Goal: Task Accomplishment & Management: Complete application form

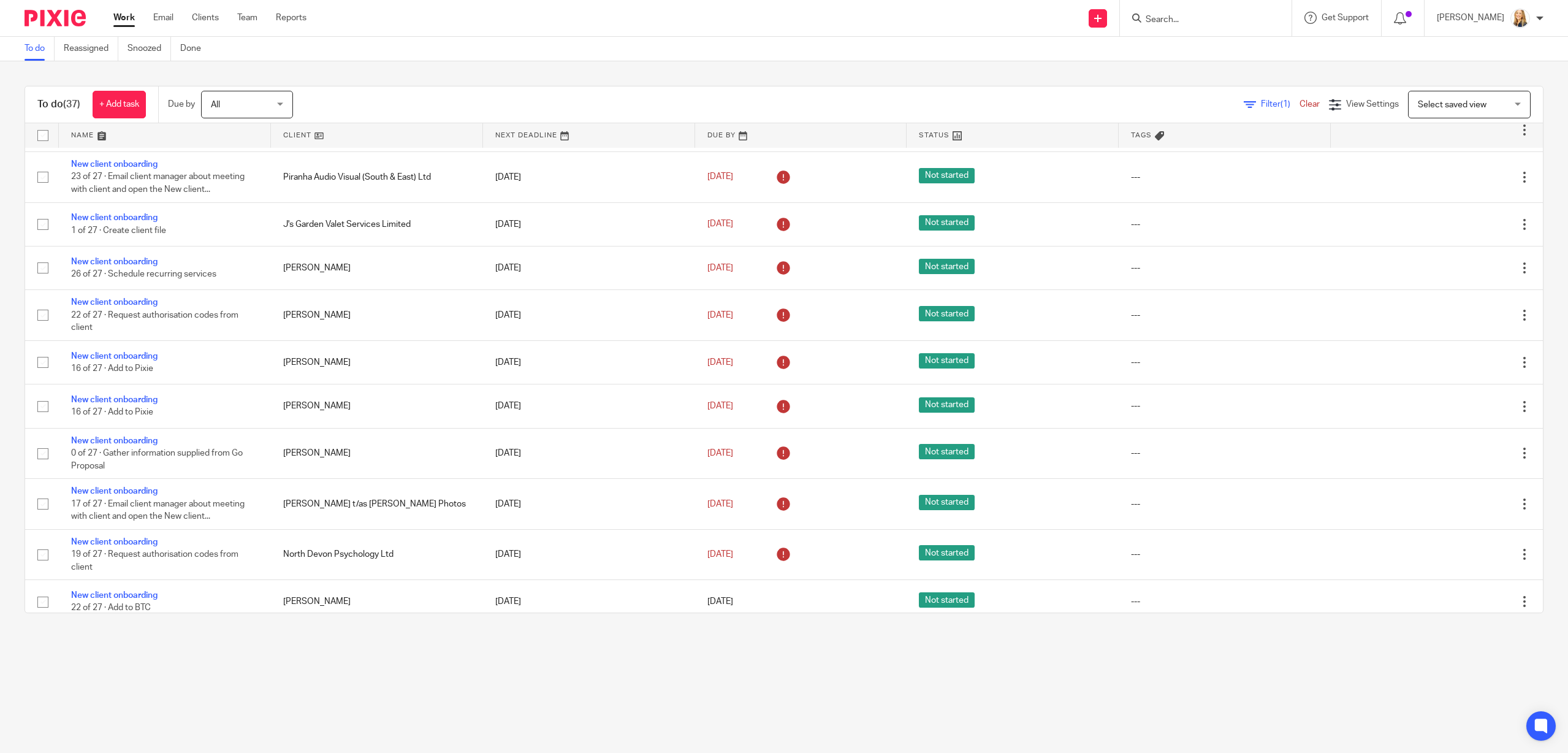
scroll to position [1318, 0]
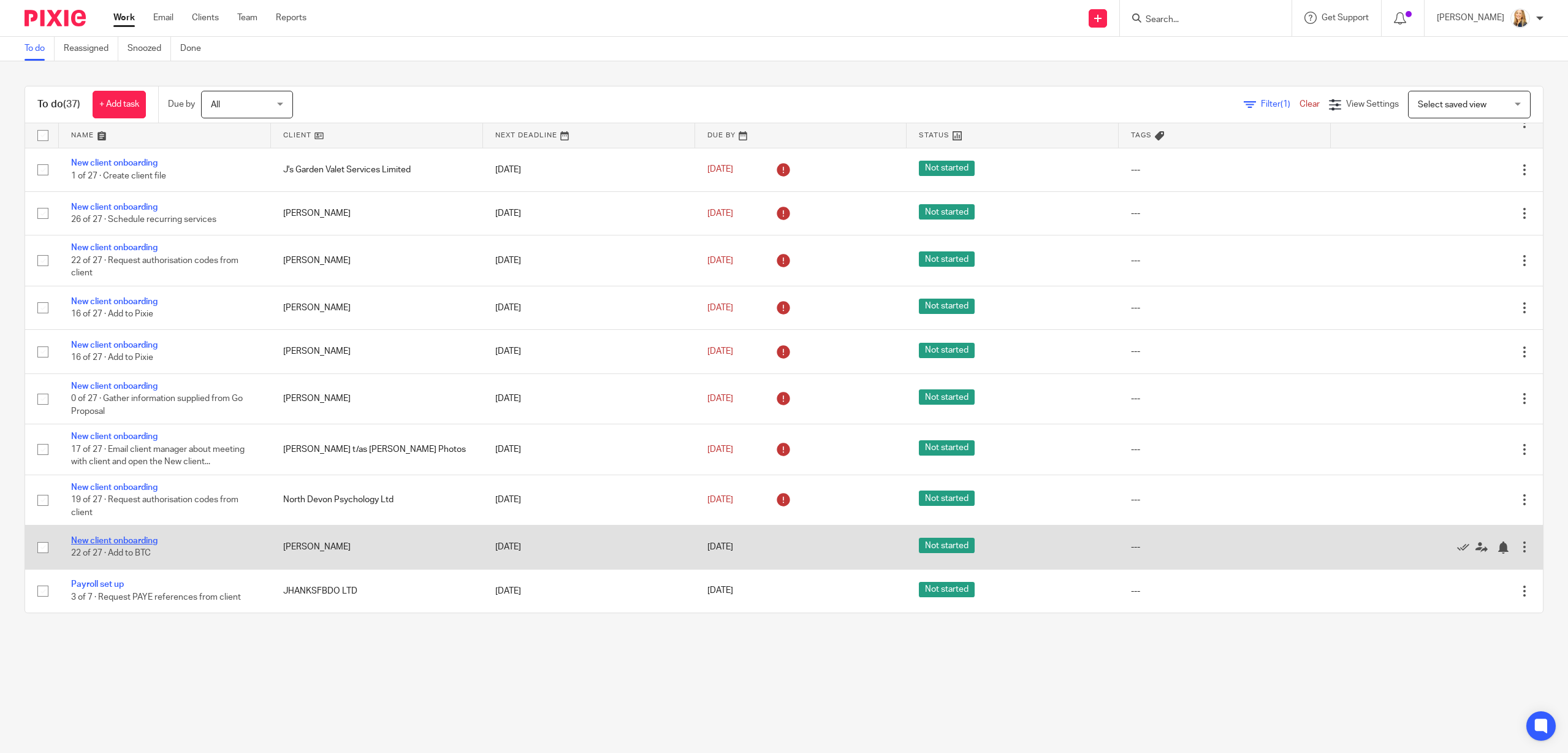
click at [91, 538] on link "New client onboarding" at bounding box center [115, 540] width 86 height 8
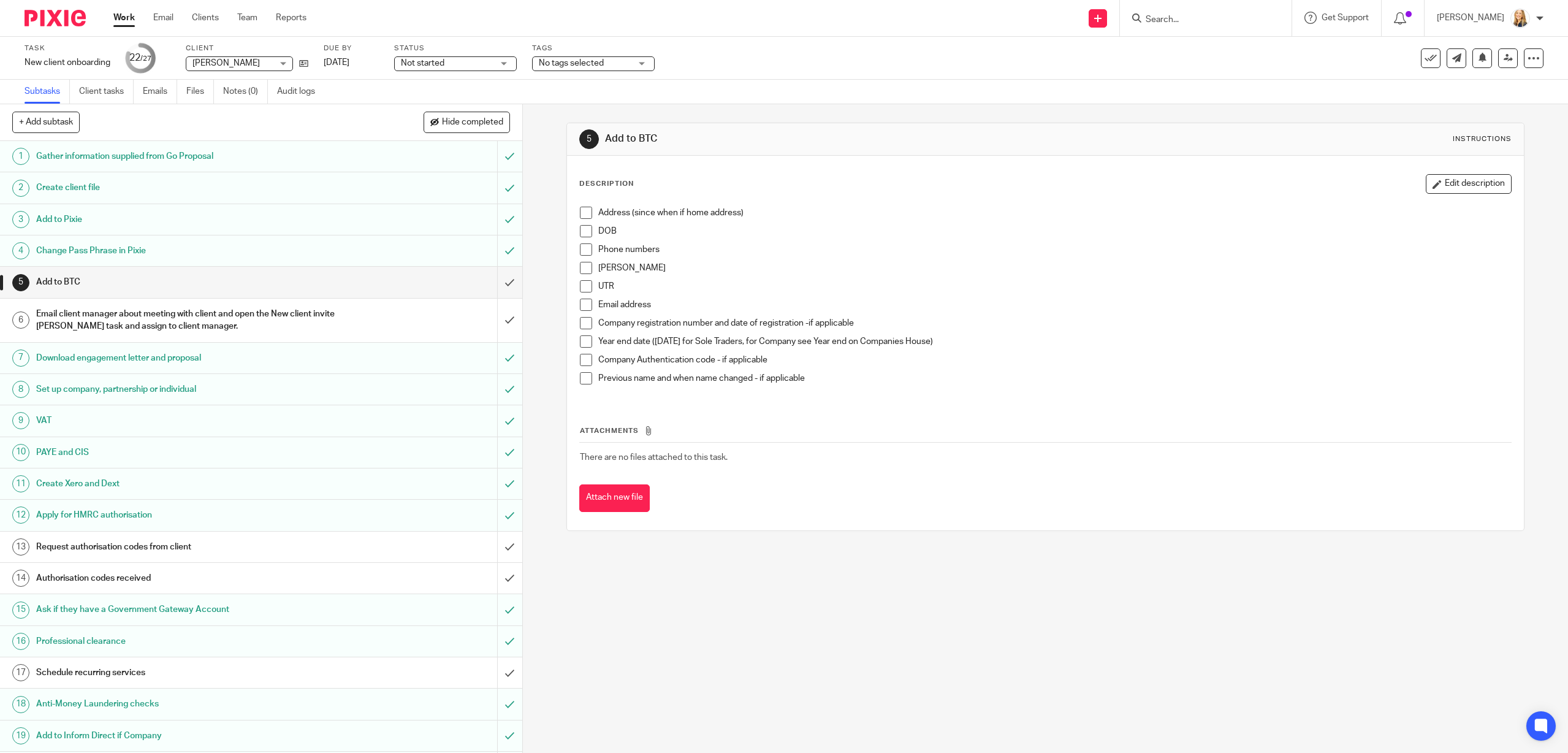
scroll to position [22, 0]
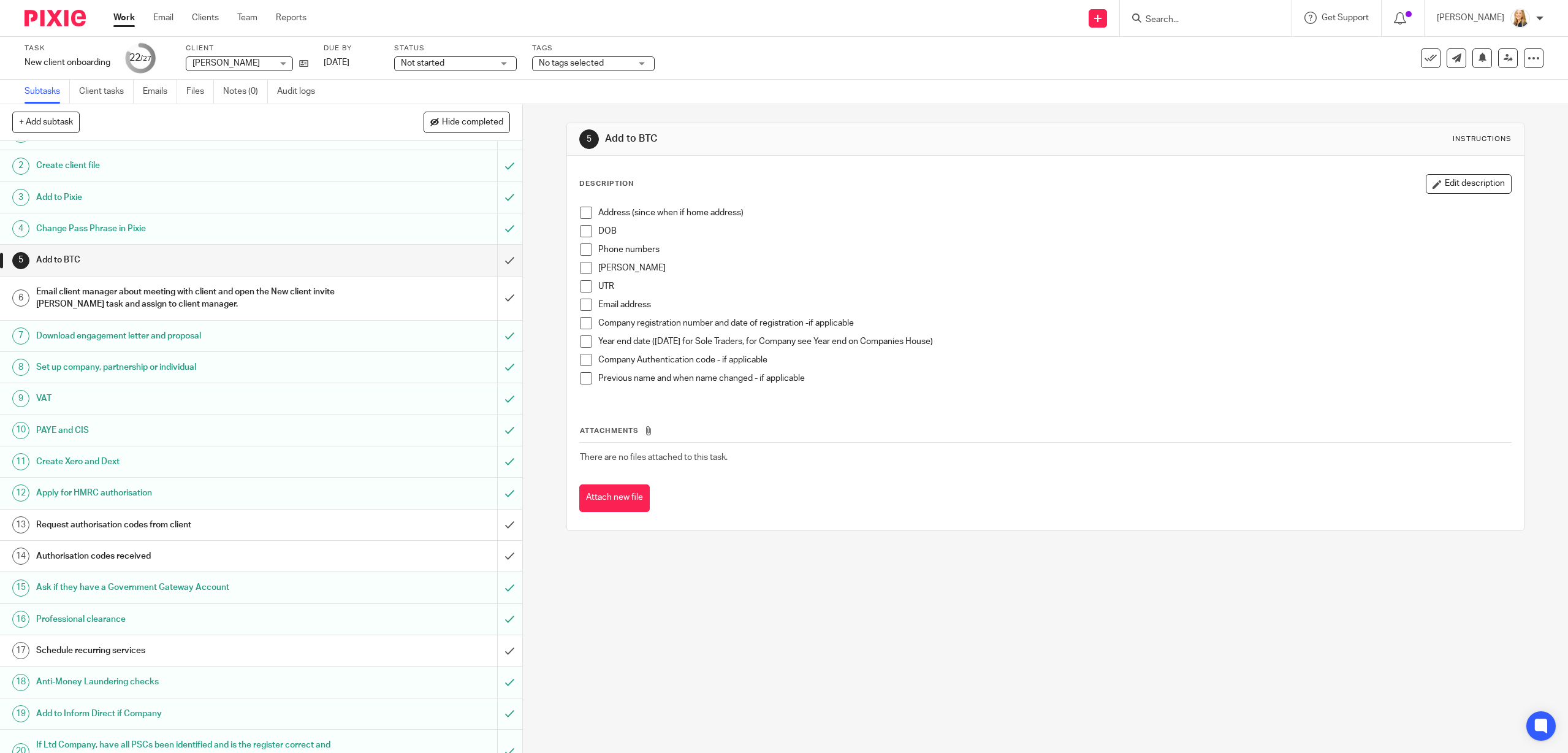
click at [172, 490] on h1 "Apply for HMRC authorisation" at bounding box center [186, 493] width 299 height 18
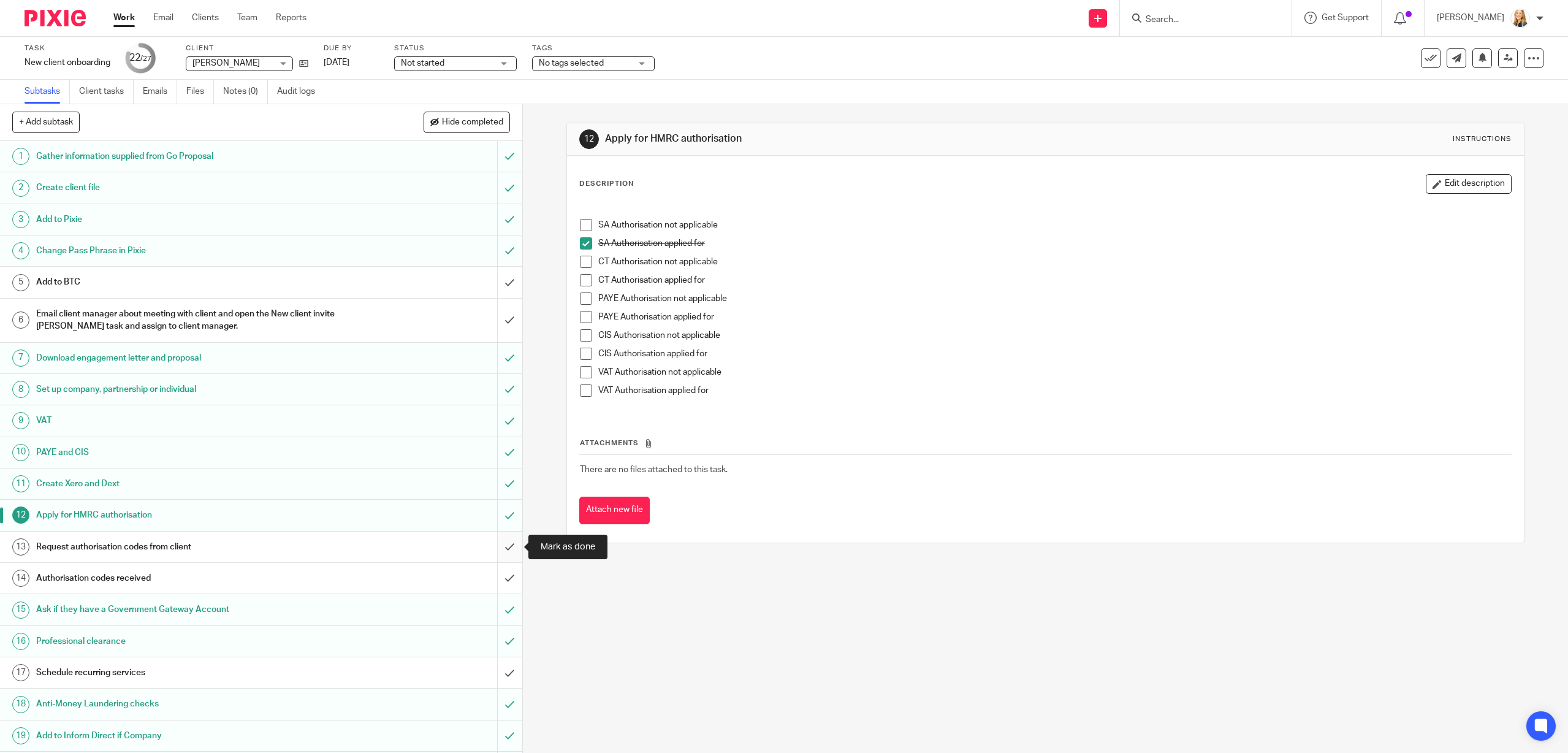
click at [509, 544] on input "submit" at bounding box center [261, 547] width 522 height 31
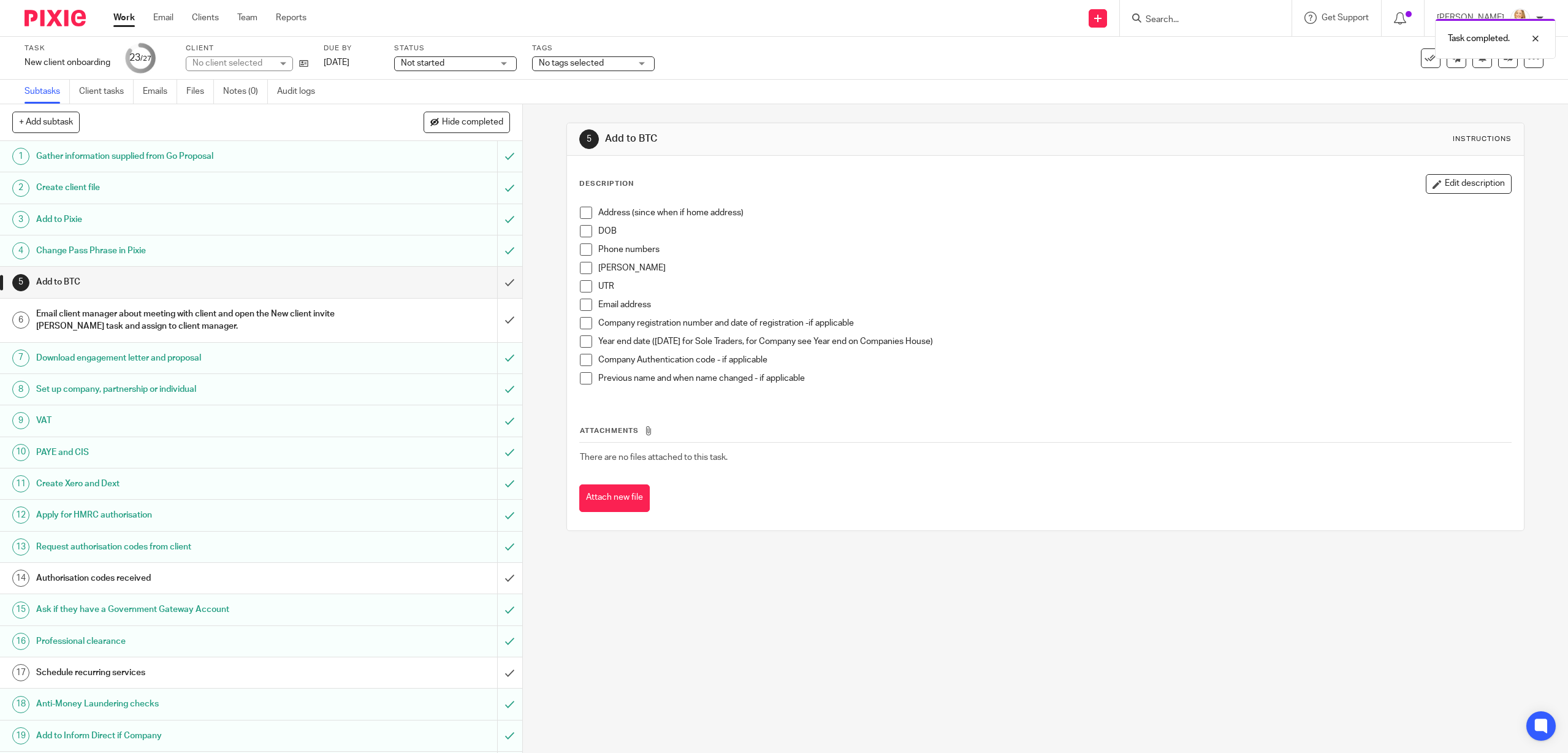
click at [479, 577] on div "Authorisation codes received" at bounding box center [261, 578] width 449 height 18
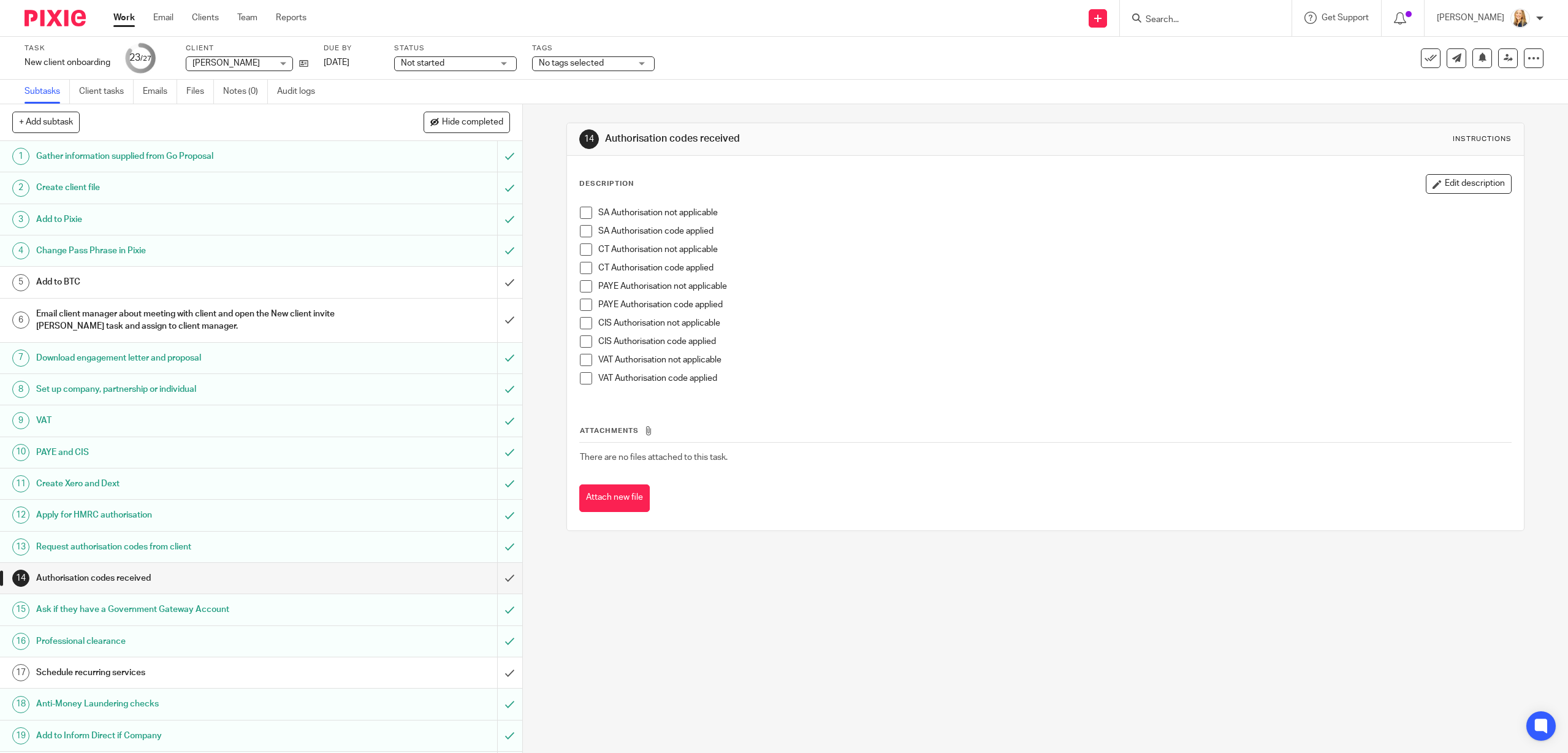
click at [588, 233] on span at bounding box center [586, 231] width 12 height 12
click at [511, 576] on input "submit" at bounding box center [261, 578] width 522 height 31
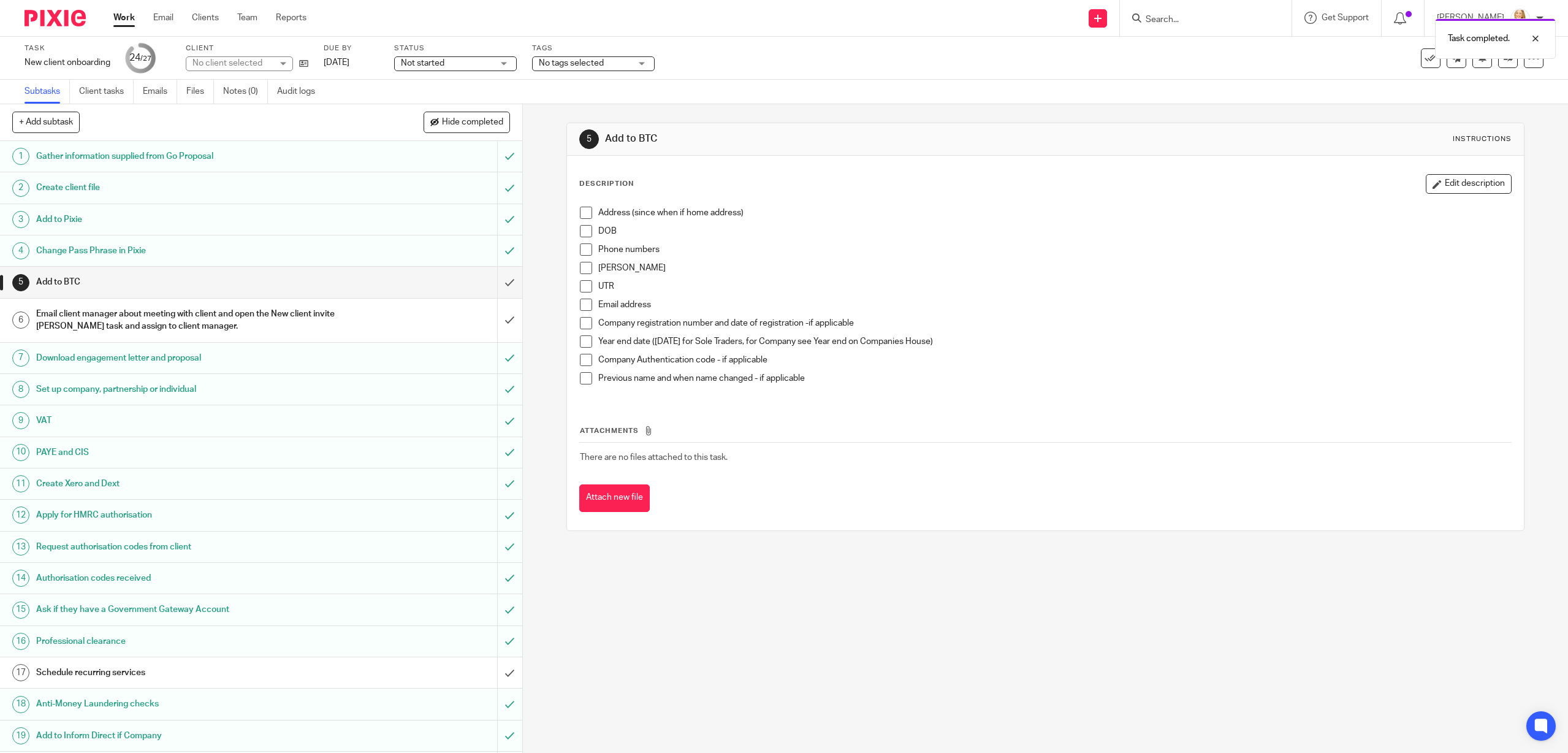
scroll to position [263, 0]
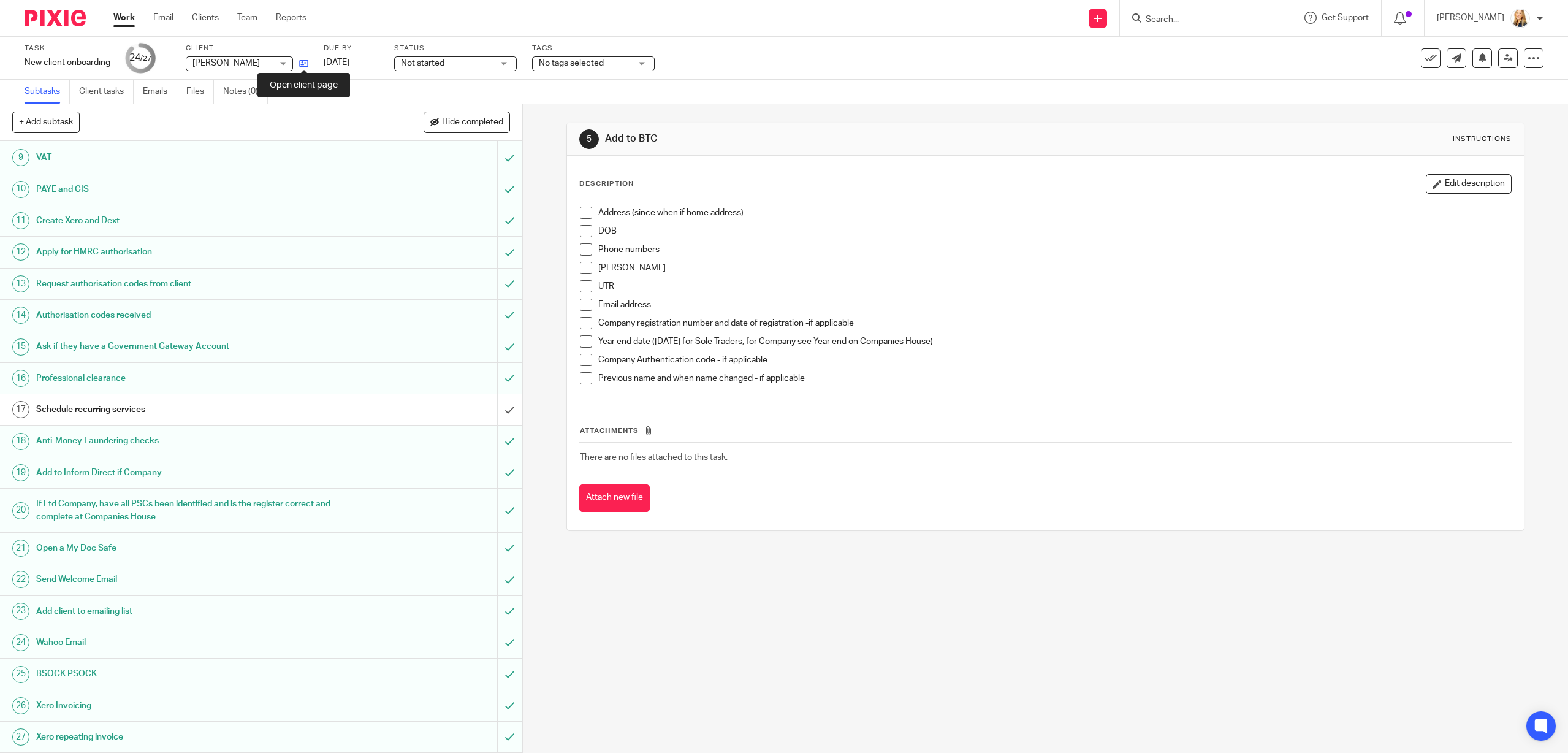
click at [304, 65] on icon at bounding box center [303, 63] width 9 height 9
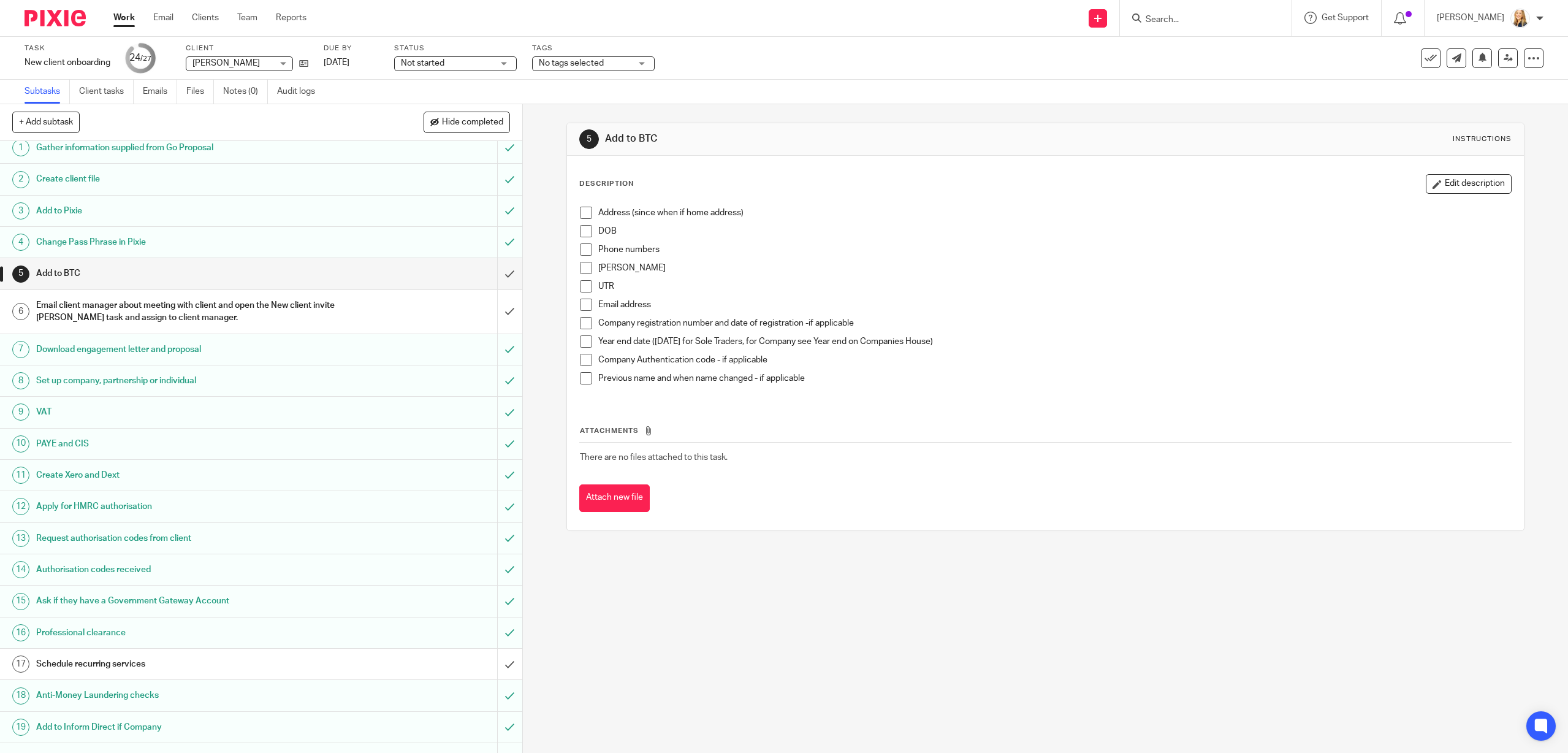
scroll to position [0, 0]
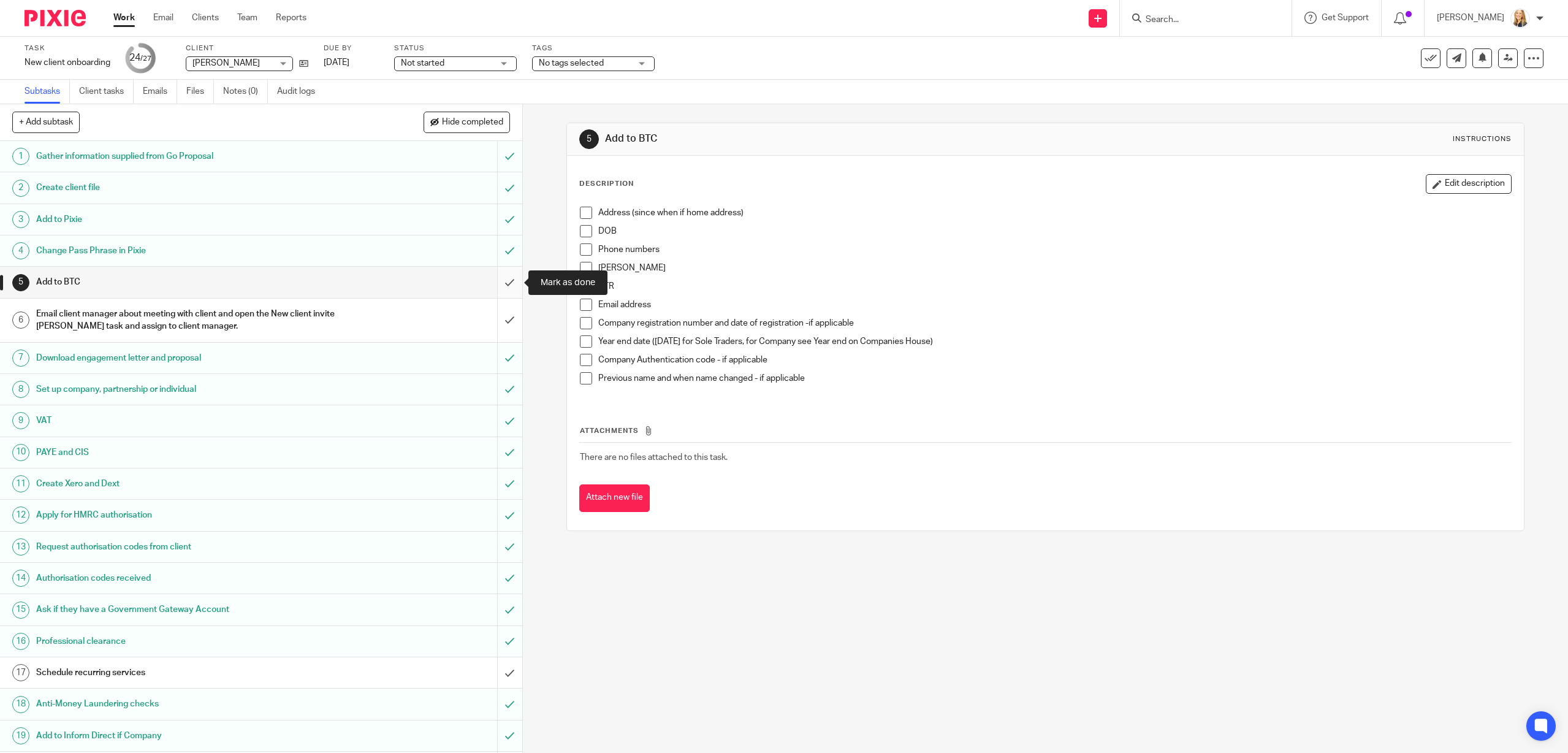
click at [509, 282] on input "submit" at bounding box center [261, 282] width 522 height 31
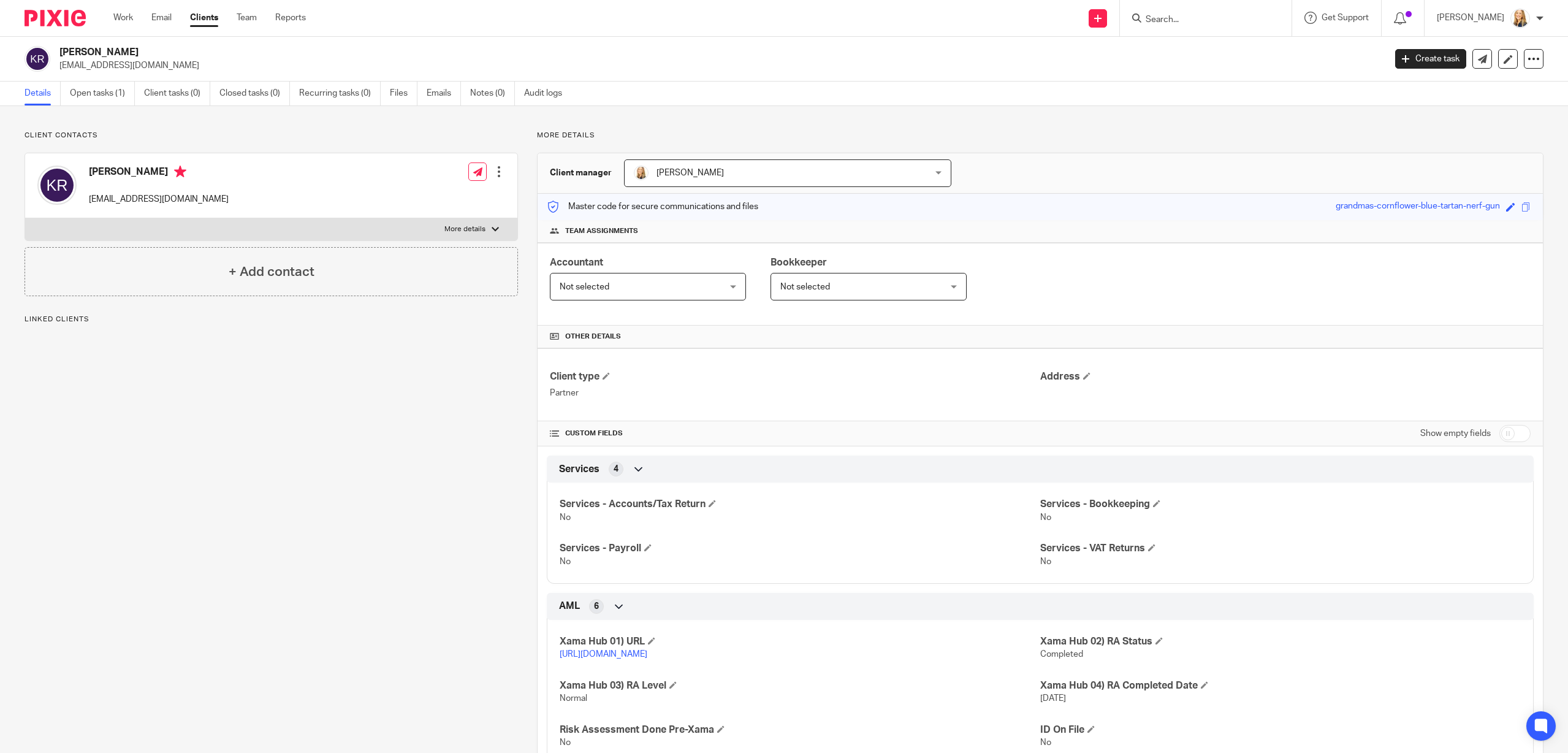
scroll to position [46, 0]
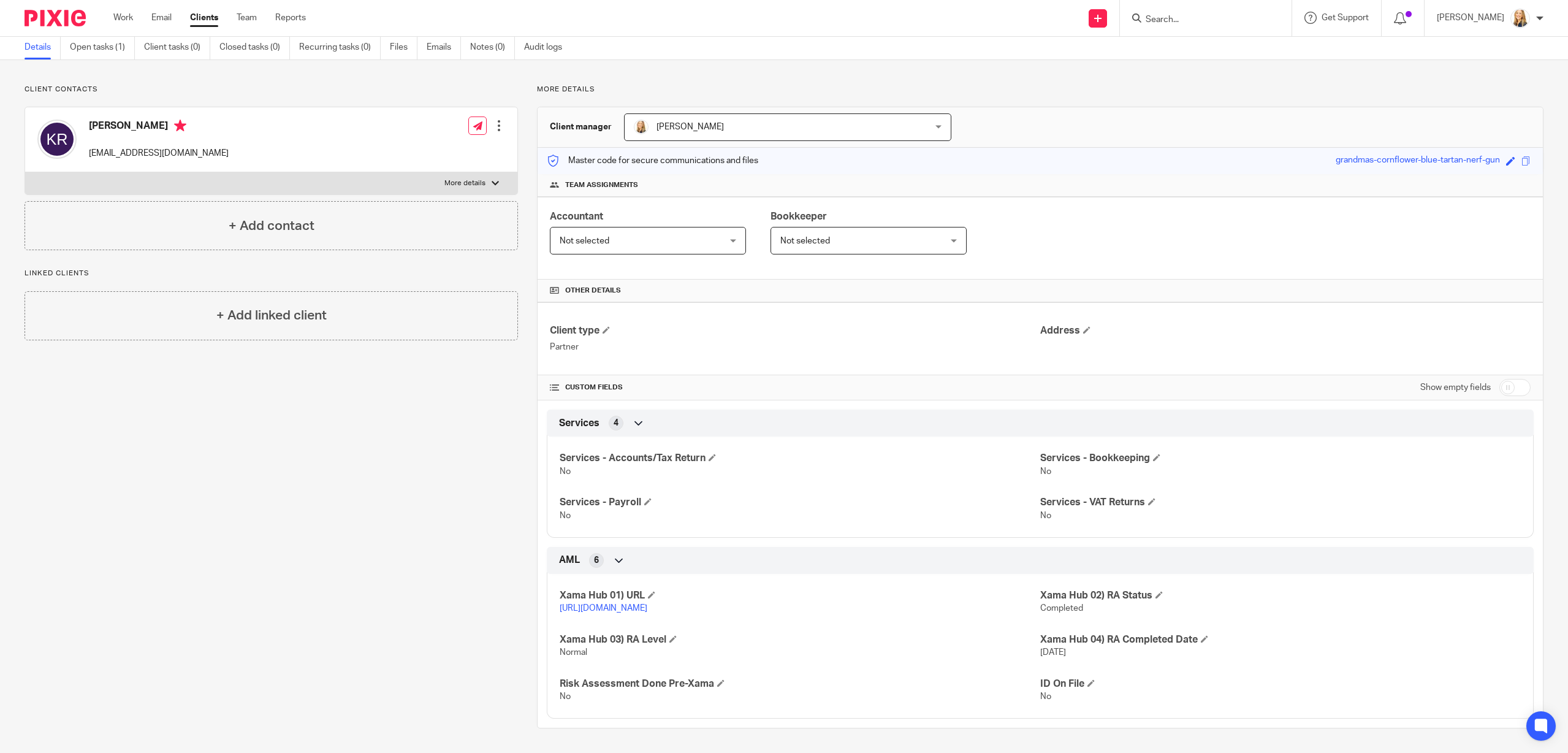
click at [1185, 15] on input "Search" at bounding box center [1199, 20] width 111 height 11
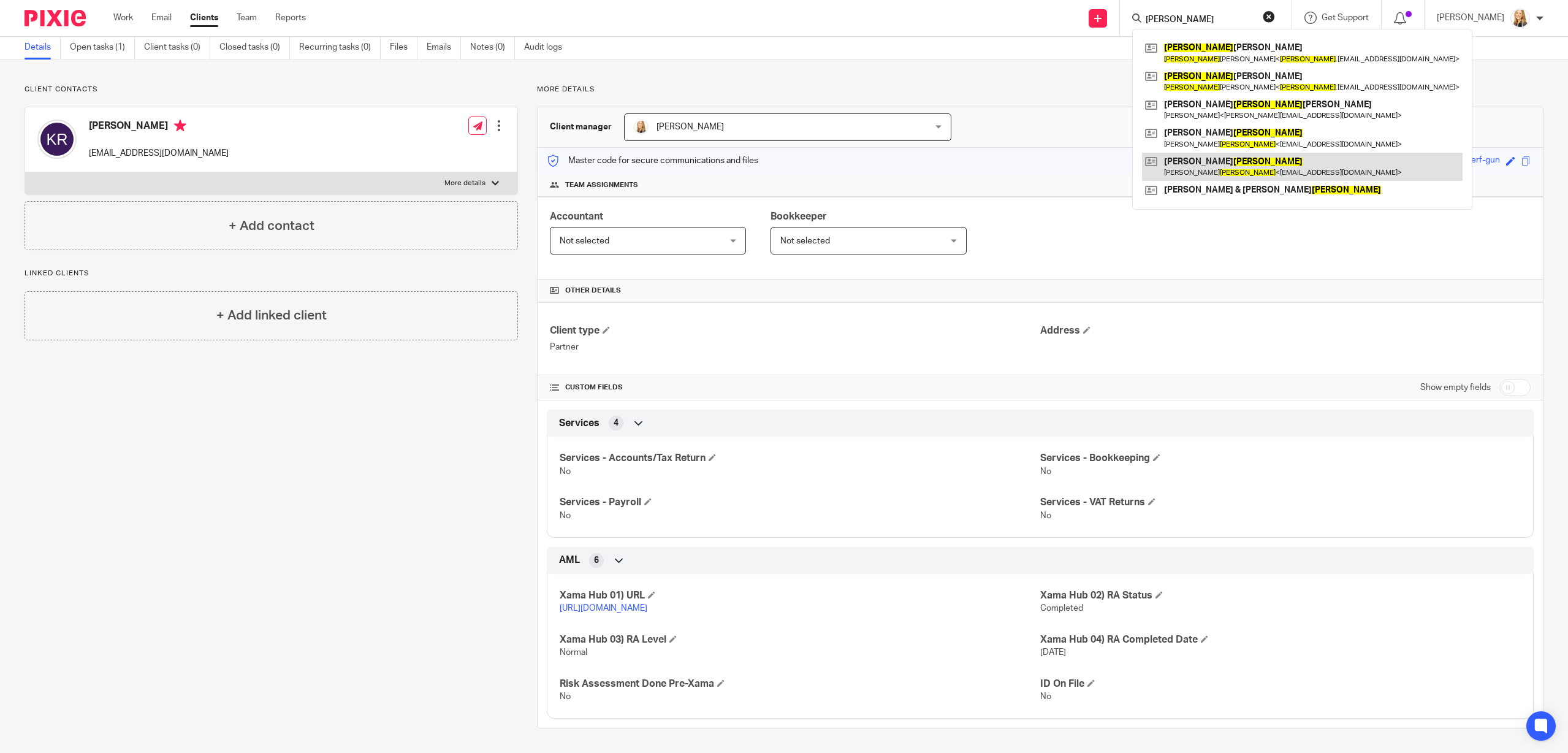
type input "[PERSON_NAME]"
click at [1241, 174] on link at bounding box center [1302, 167] width 321 height 28
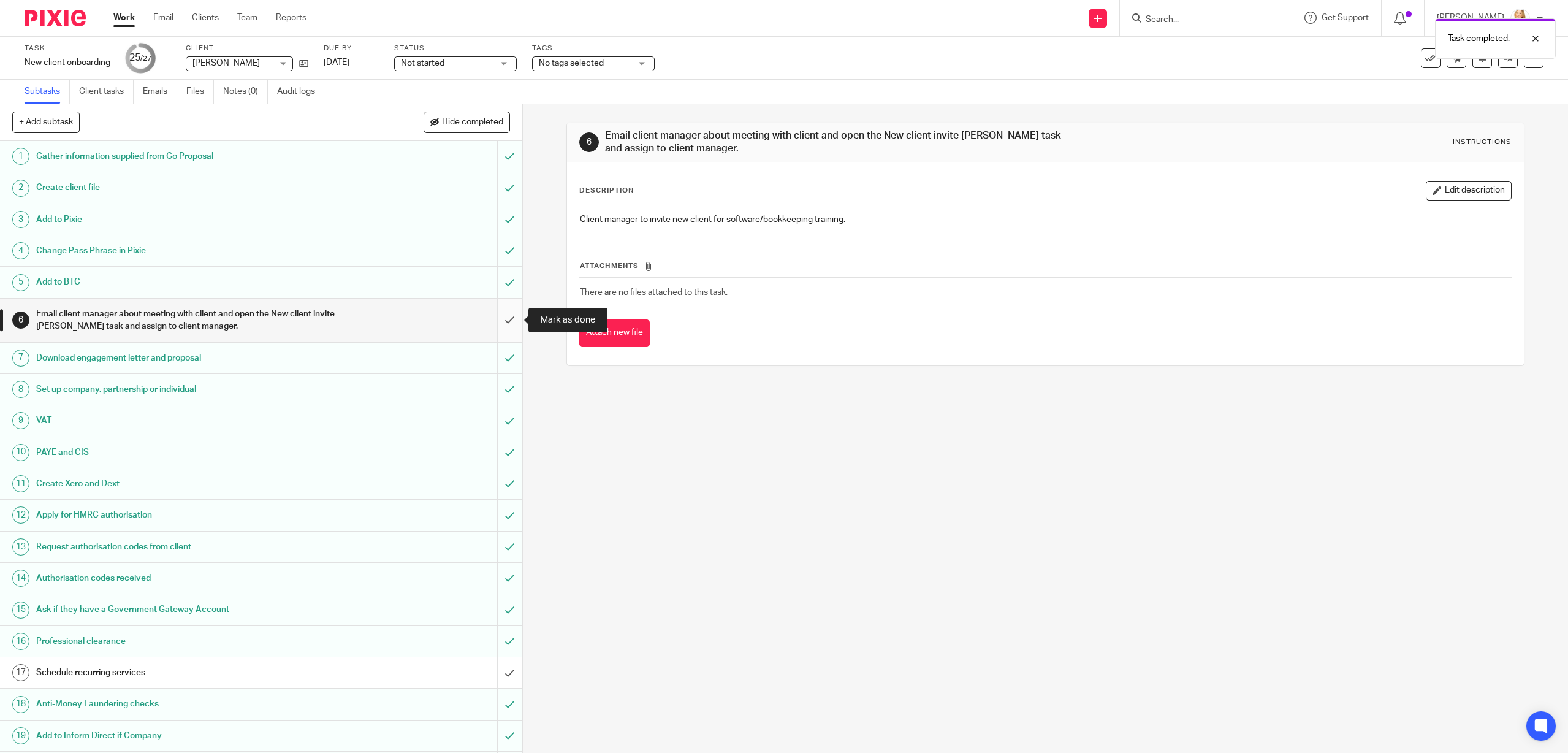
click at [510, 317] on input "submit" at bounding box center [261, 320] width 522 height 43
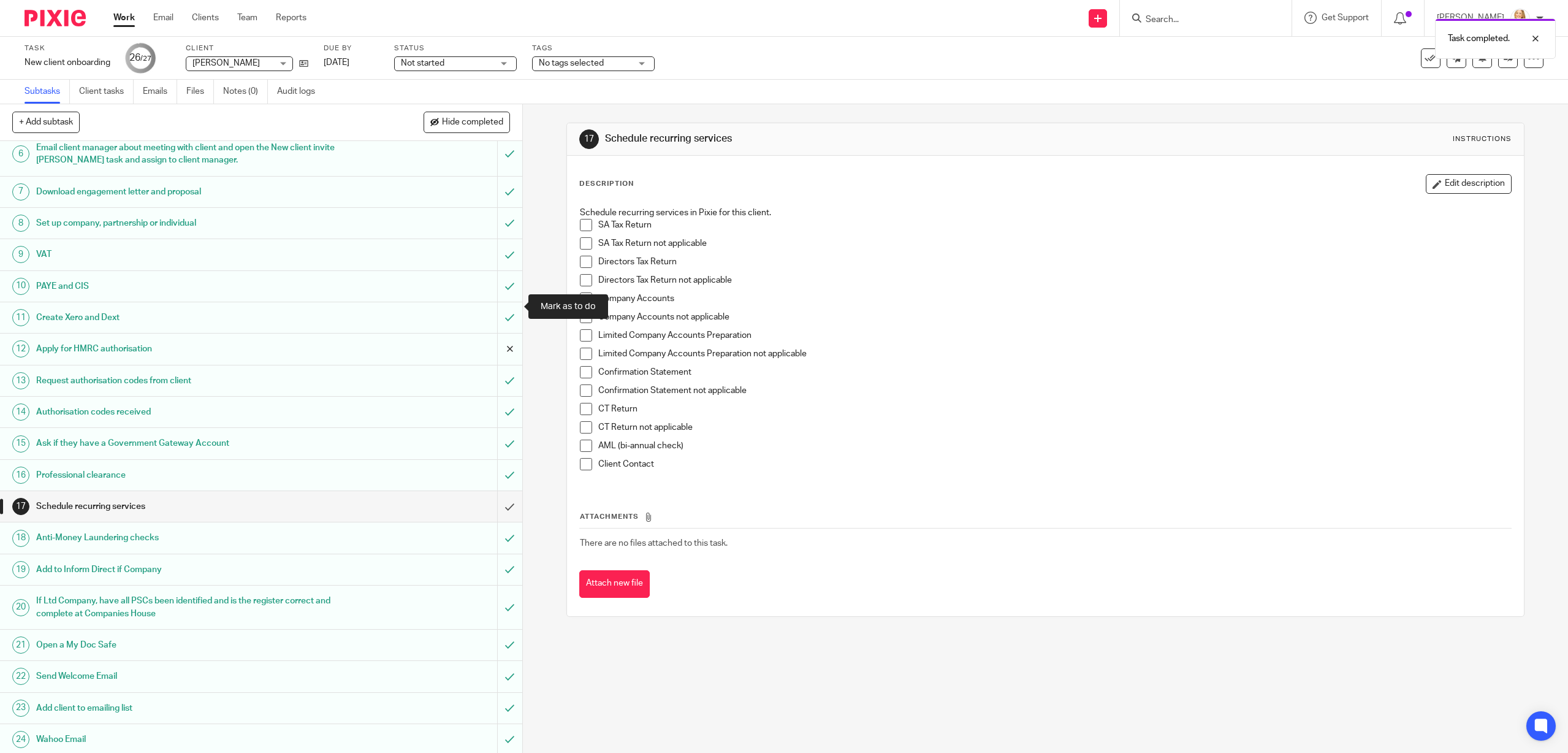
scroll to position [263, 0]
